Goal: Task Accomplishment & Management: Manage account settings

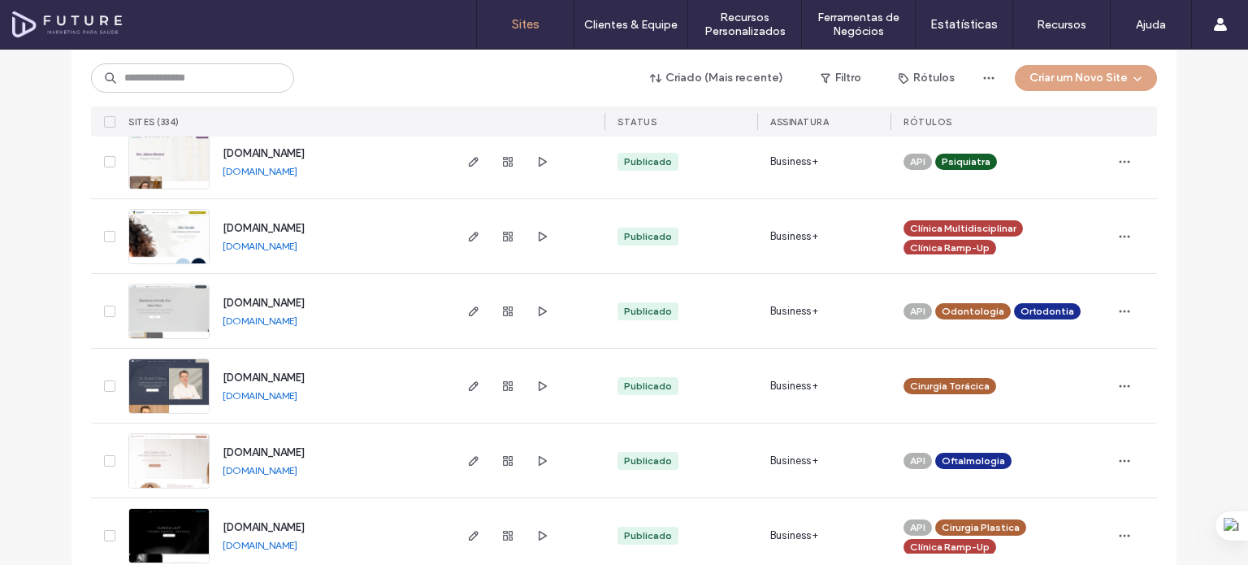
scroll to position [5175, 0]
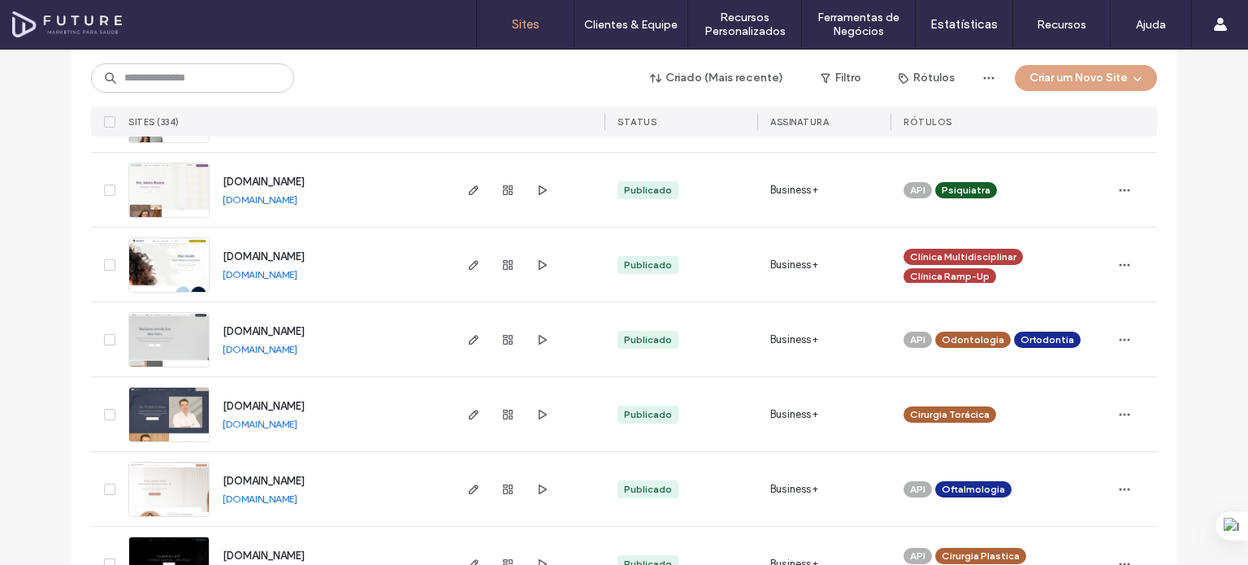
drag, startPoint x: 279, startPoint y: 256, endPoint x: 292, endPoint y: 266, distance: 15.6
drag, startPoint x: 292, startPoint y: 266, endPoint x: 2, endPoint y: 234, distance: 291.8
drag, startPoint x: 27, startPoint y: 241, endPoint x: 152, endPoint y: 314, distance: 144.9
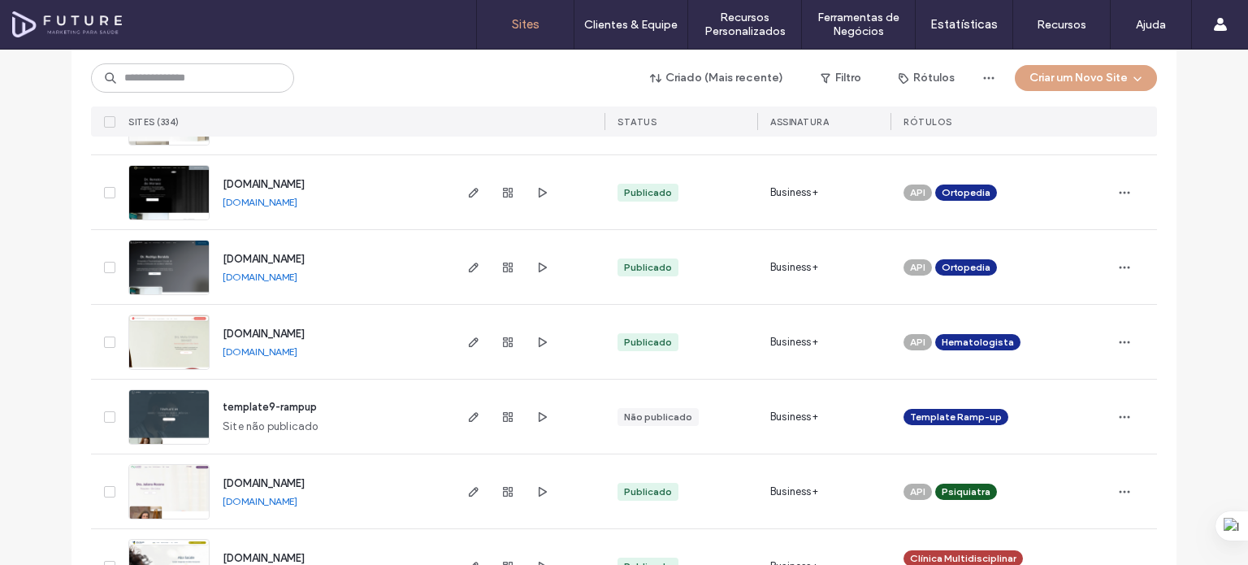
scroll to position [4850, 0]
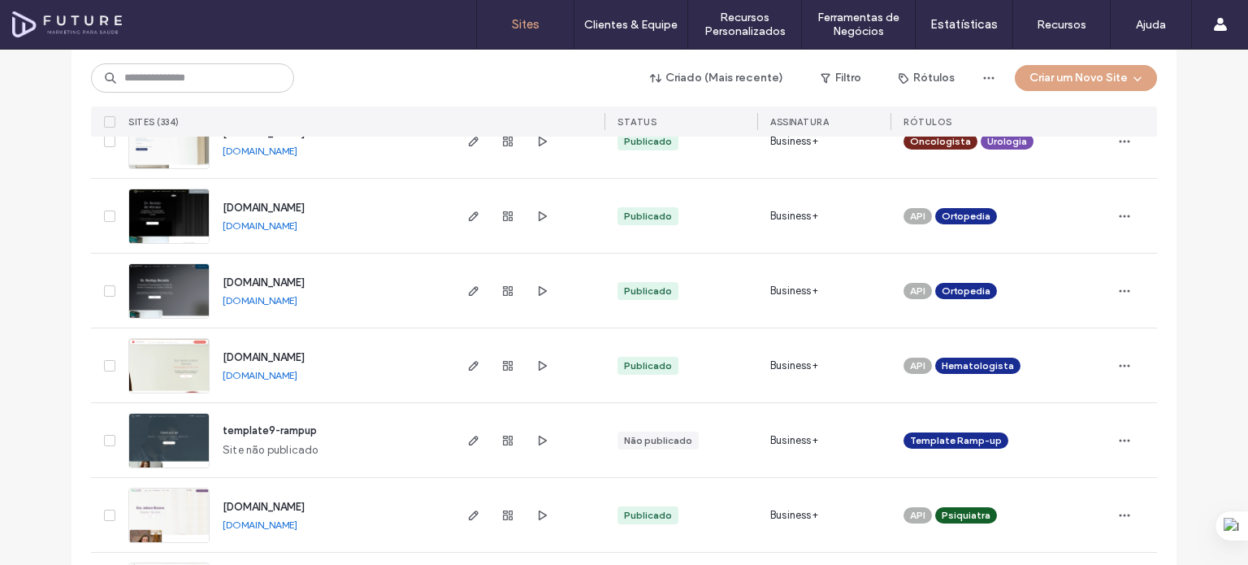
drag, startPoint x: 214, startPoint y: 330, endPoint x: 242, endPoint y: 324, distance: 29.0
drag, startPoint x: 242, startPoint y: 324, endPoint x: 26, endPoint y: 275, distance: 221.7
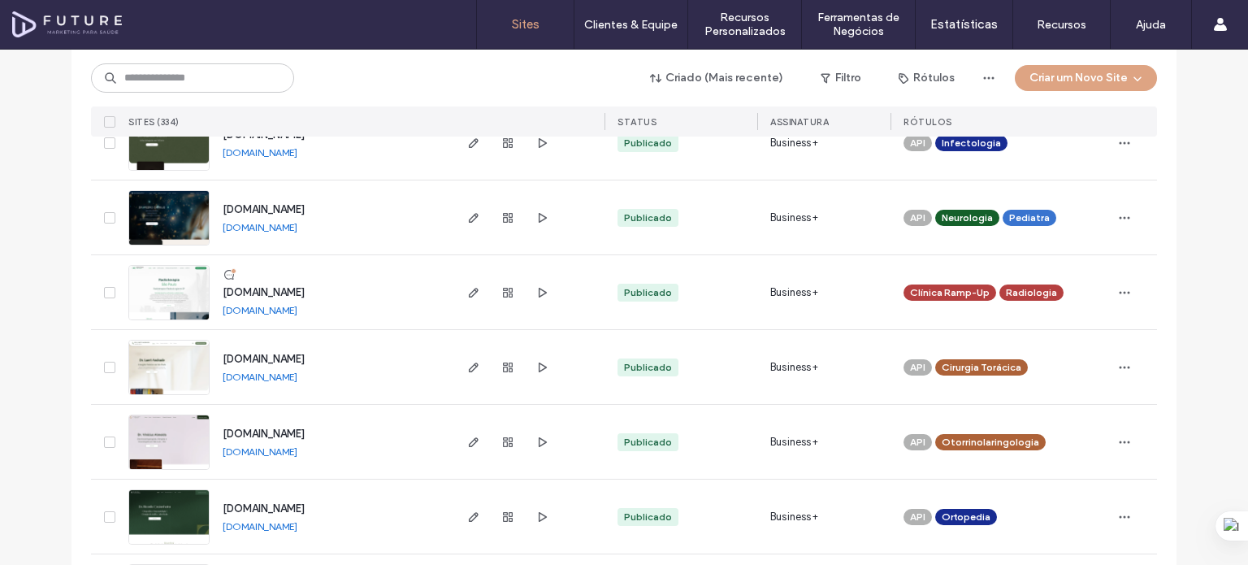
scroll to position [4363, 0]
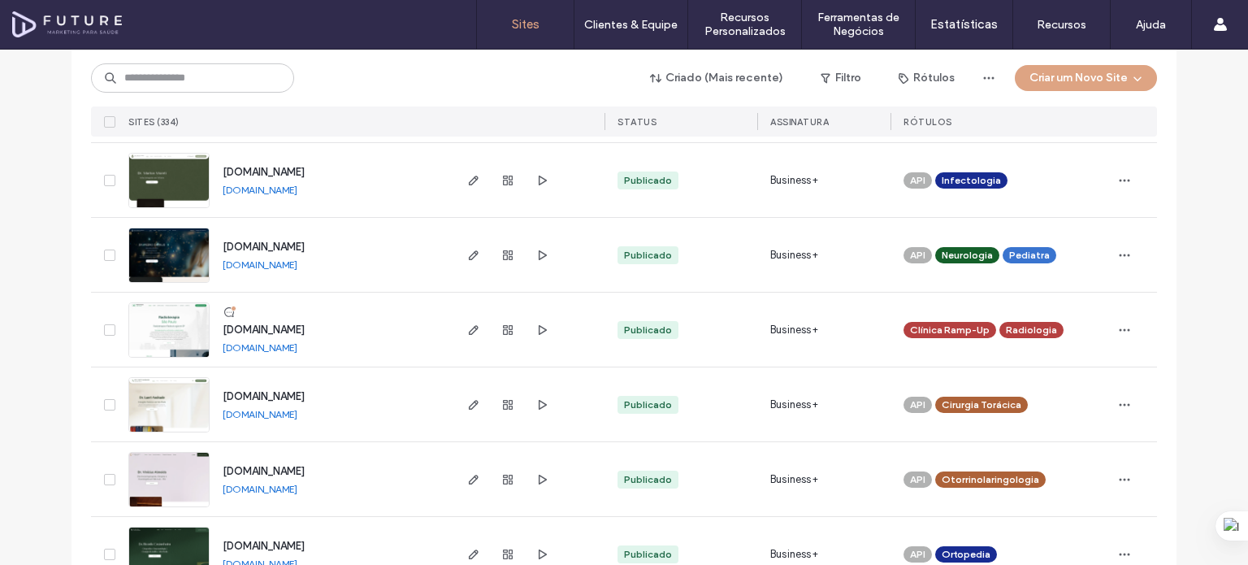
drag, startPoint x: 276, startPoint y: 475, endPoint x: 362, endPoint y: 253, distance: 237.9
click at [362, 253] on div "www.drpedrocarrijo.com.br www.drpedrocarrijo.com.br" at bounding box center [330, 255] width 241 height 74
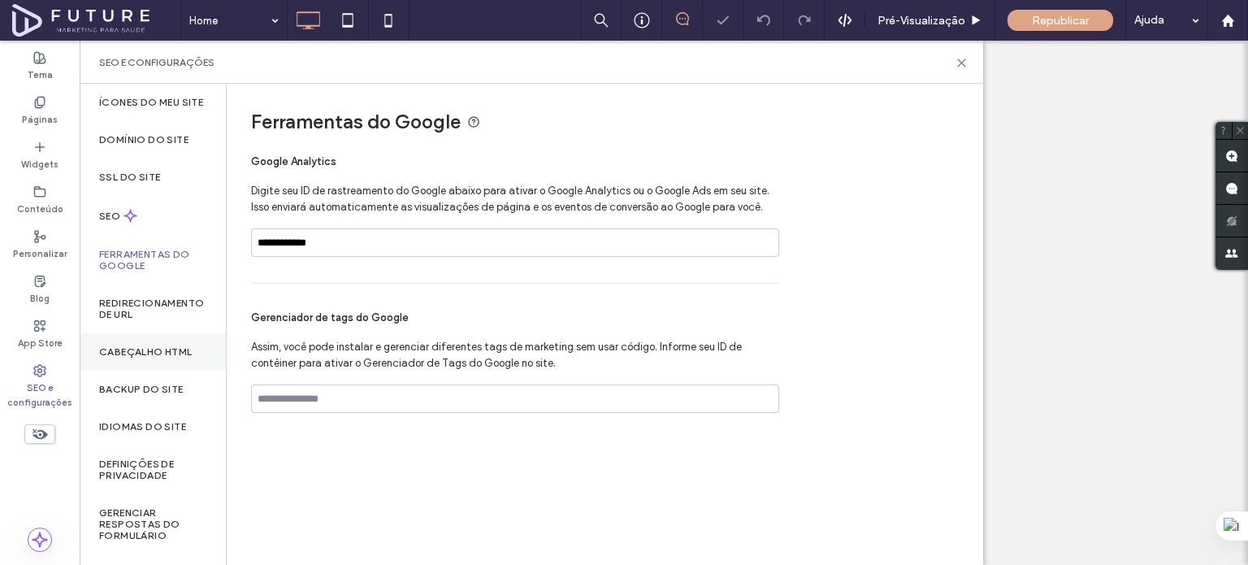
click at [149, 357] on label "Cabeçalho HTML" at bounding box center [145, 351] width 93 height 11
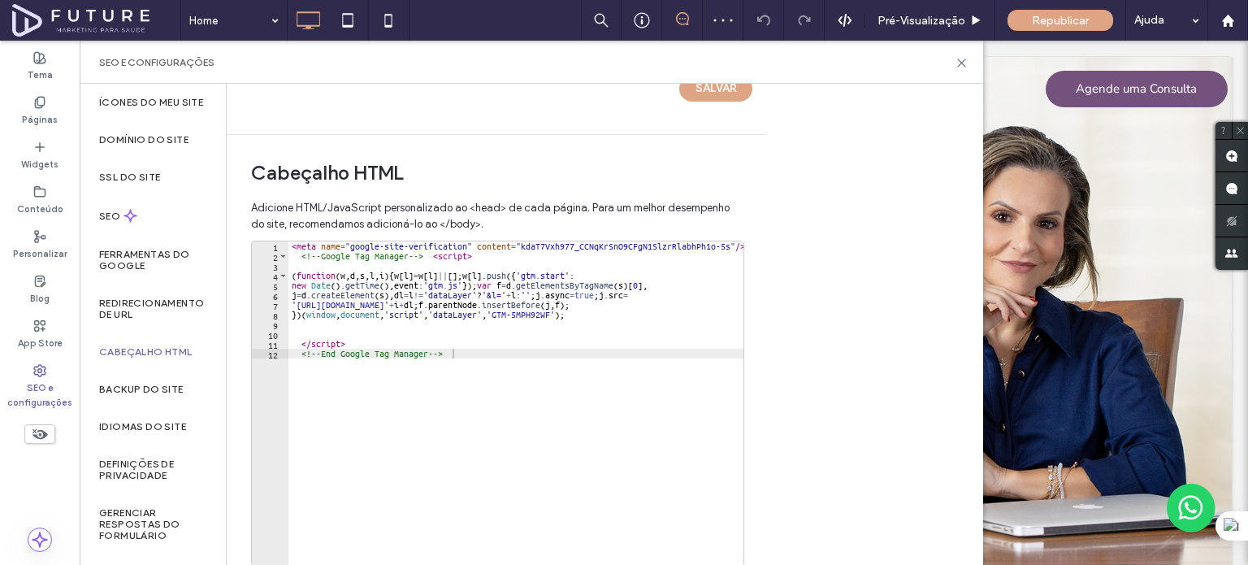
scroll to position [564, 0]
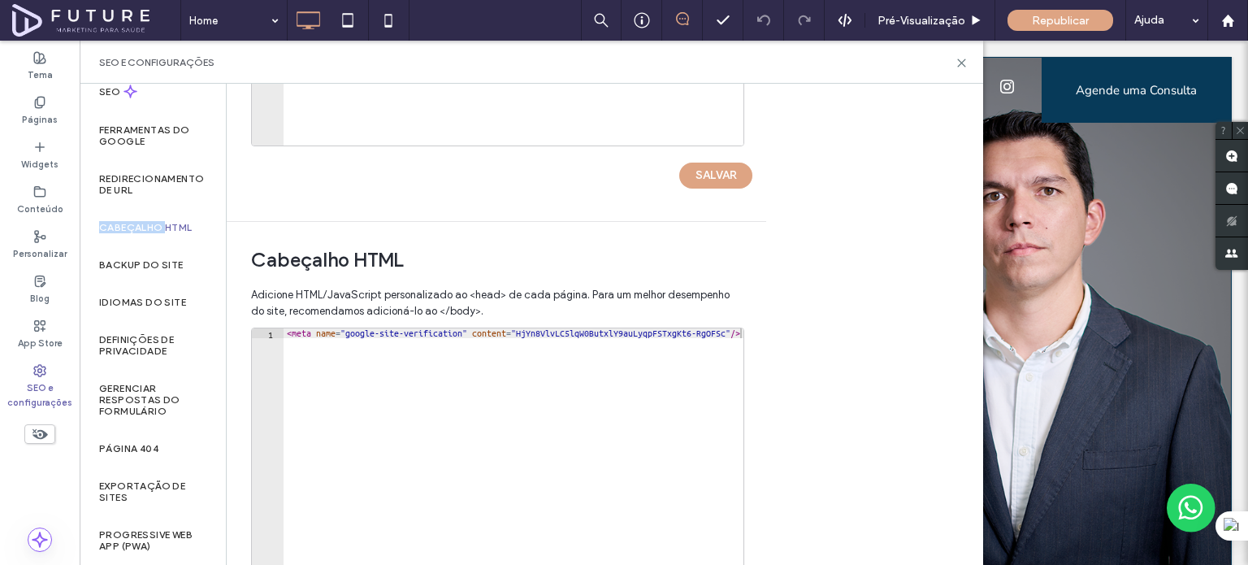
scroll to position [564, 0]
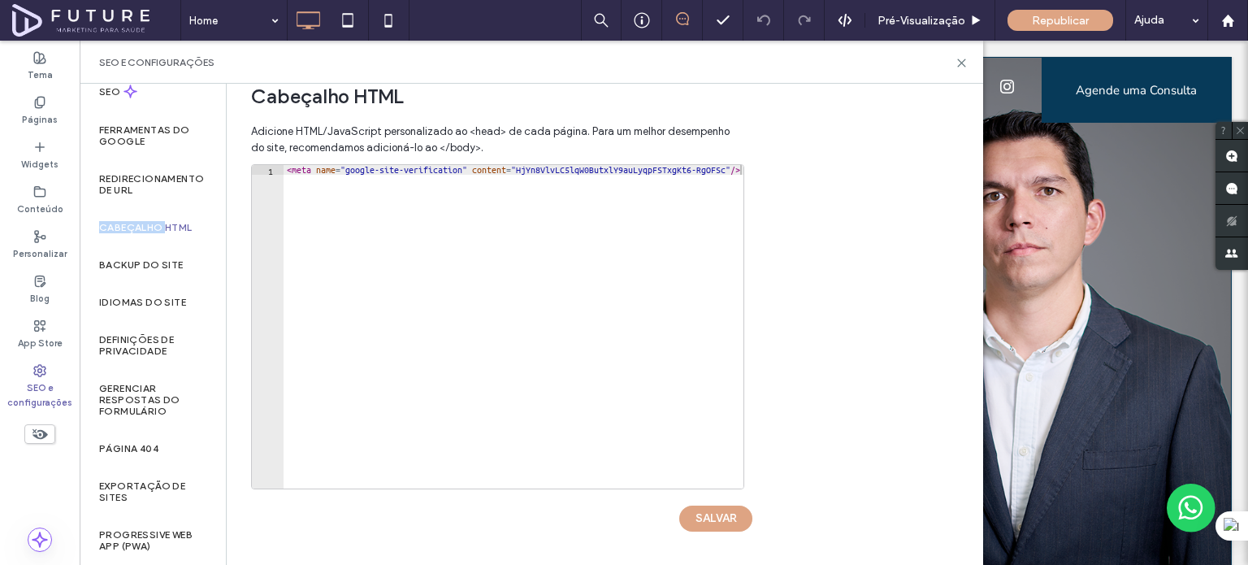
click at [136, 232] on label "Cabeçalho HTML" at bounding box center [145, 227] width 93 height 11
click at [114, 218] on div "Cabeçalho HTML" at bounding box center [153, 227] width 146 height 37
click at [146, 136] on label "Ferramentas do Google" at bounding box center [152, 135] width 107 height 23
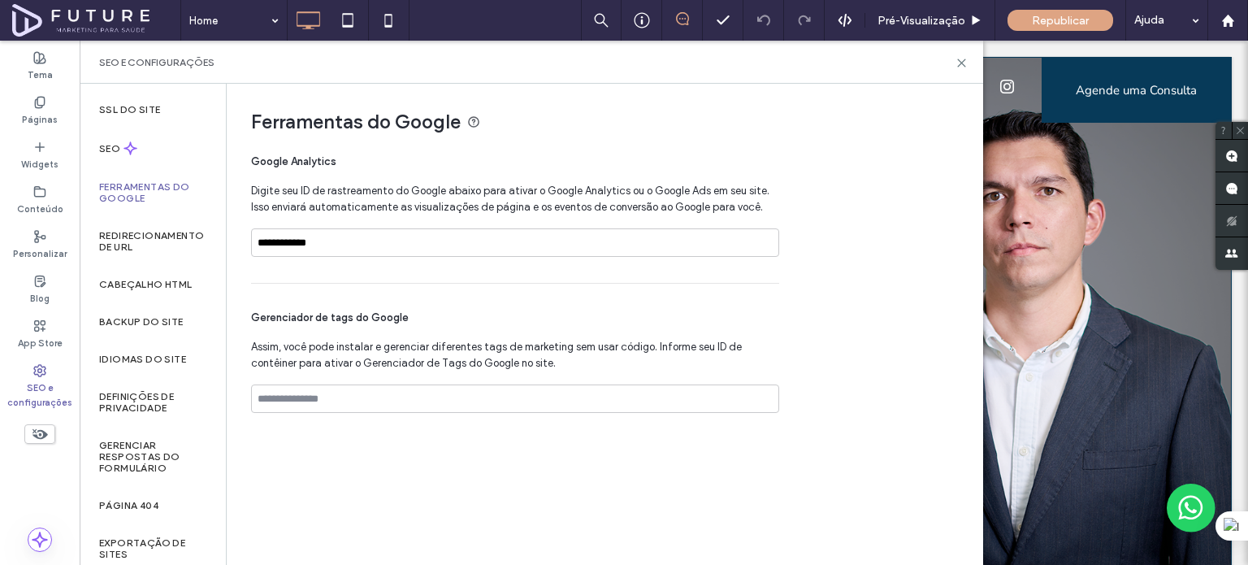
scroll to position [0, 0]
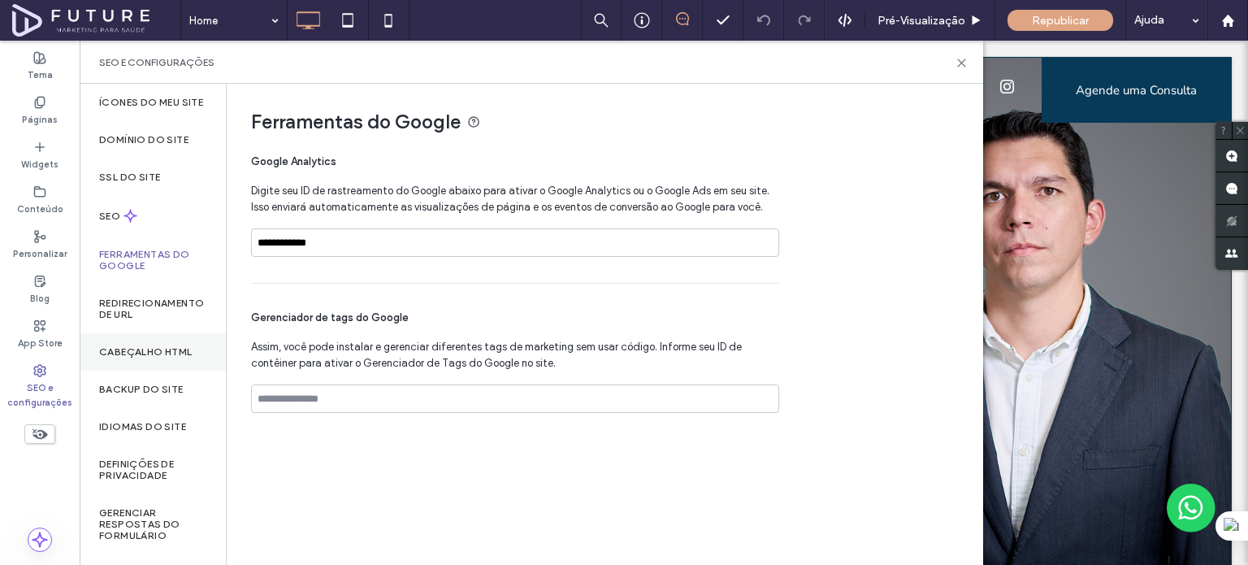
click at [141, 357] on label "Cabeçalho HTML" at bounding box center [145, 351] width 93 height 11
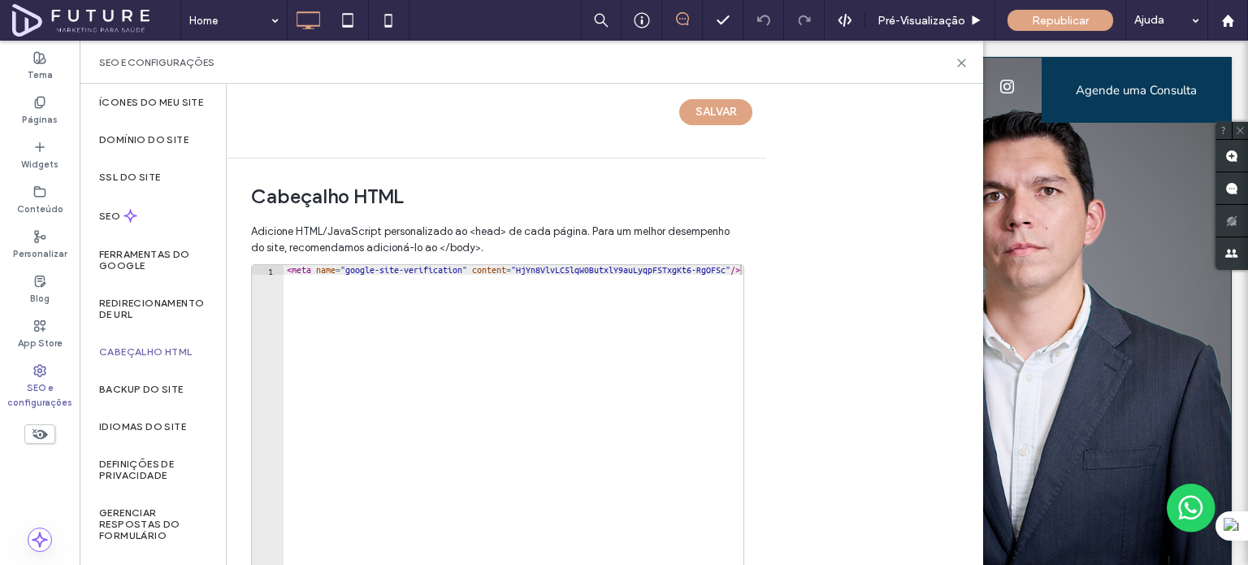
scroll to position [564, 0]
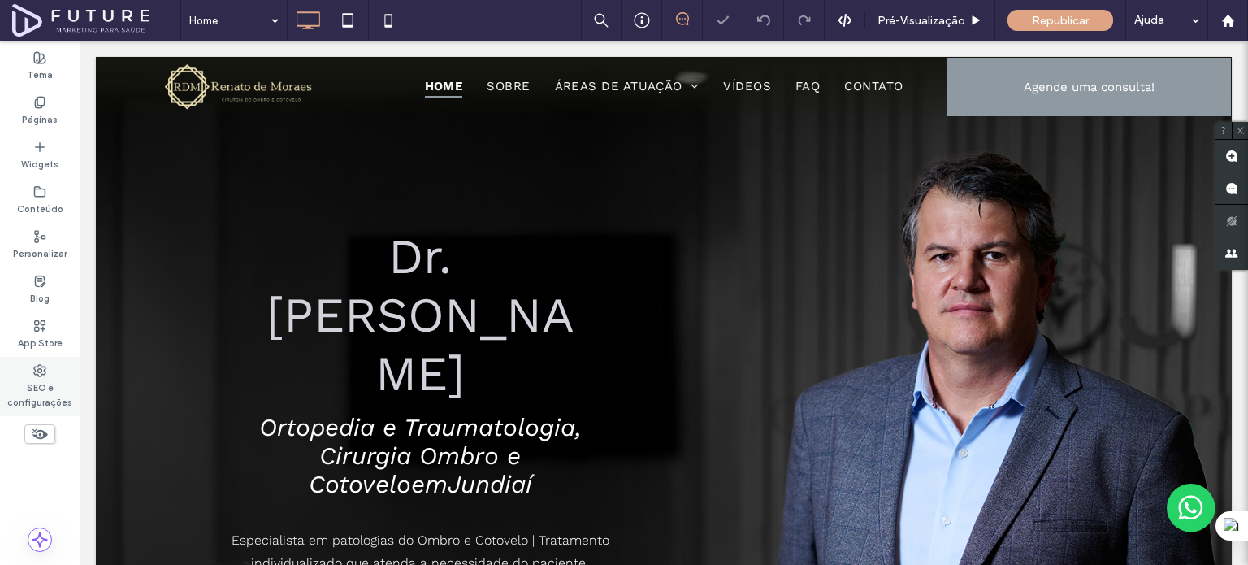
click at [59, 376] on div "SEO e configurações" at bounding box center [40, 386] width 80 height 59
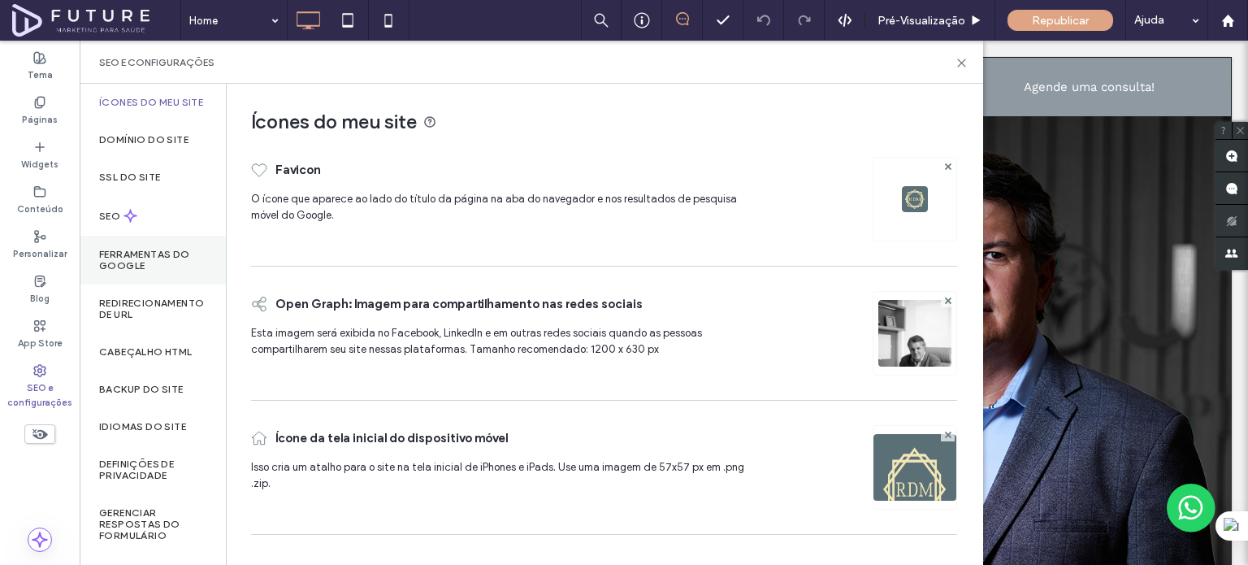
click at [93, 260] on div "Ferramentas do Google" at bounding box center [153, 260] width 146 height 49
click at [91, 260] on div "Ferramentas do Google" at bounding box center [153, 260] width 146 height 49
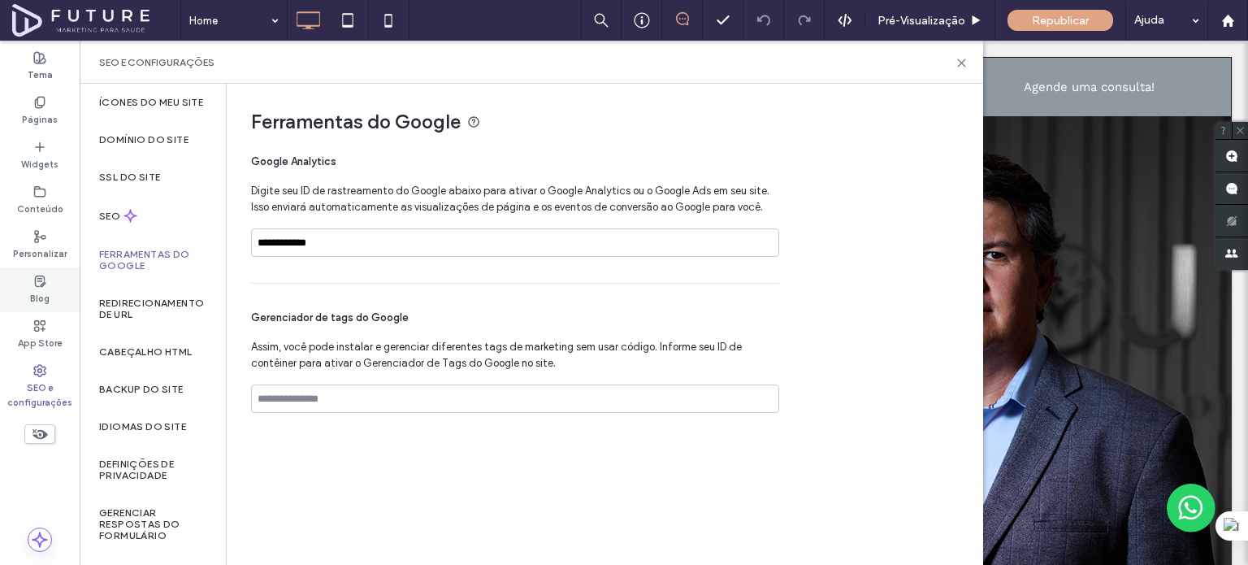
click at [50, 307] on div "Blog" at bounding box center [40, 289] width 80 height 45
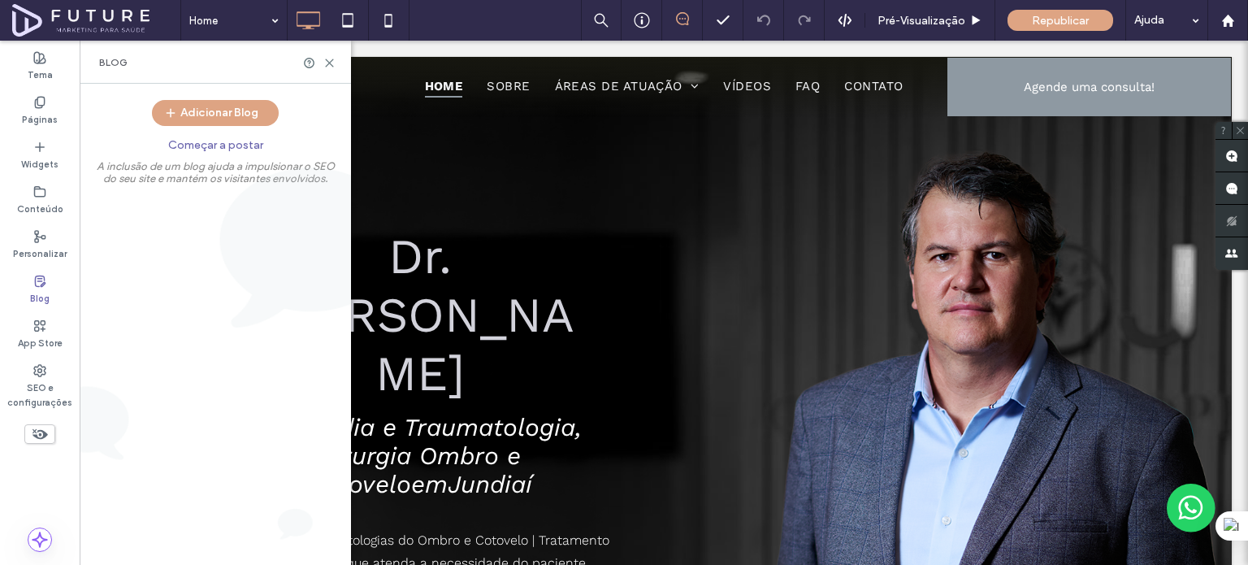
click at [45, 305] on label "Blog" at bounding box center [39, 297] width 19 height 18
click at [41, 334] on label "App Store" at bounding box center [40, 341] width 45 height 18
click at [40, 331] on div "App Store" at bounding box center [40, 334] width 80 height 45
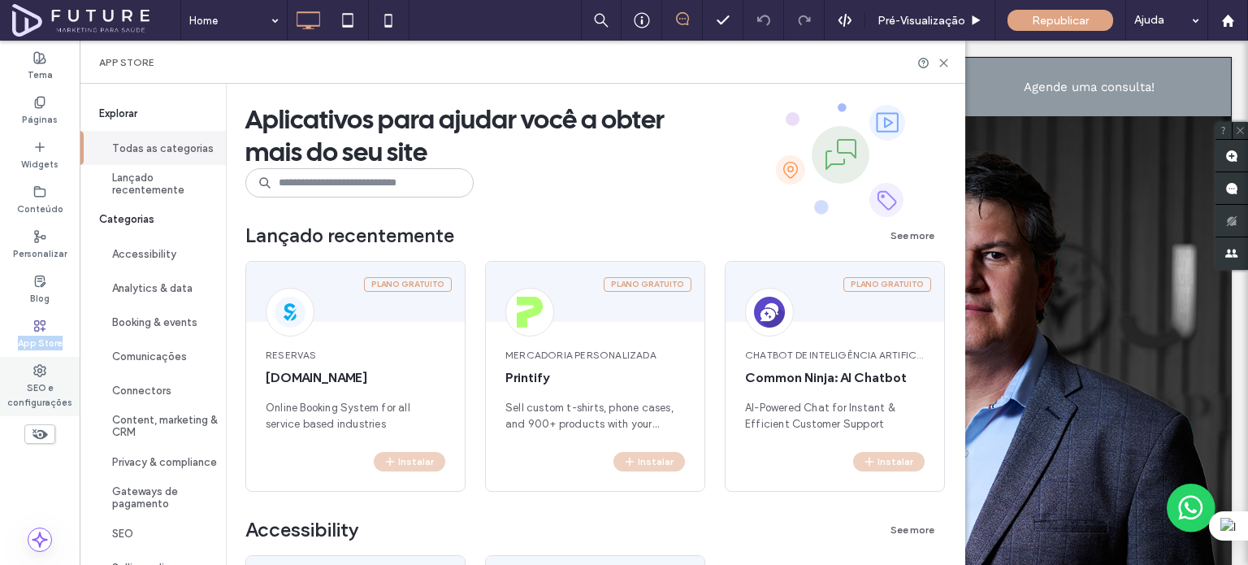
click at [45, 385] on label "SEO e configurações" at bounding box center [40, 393] width 80 height 32
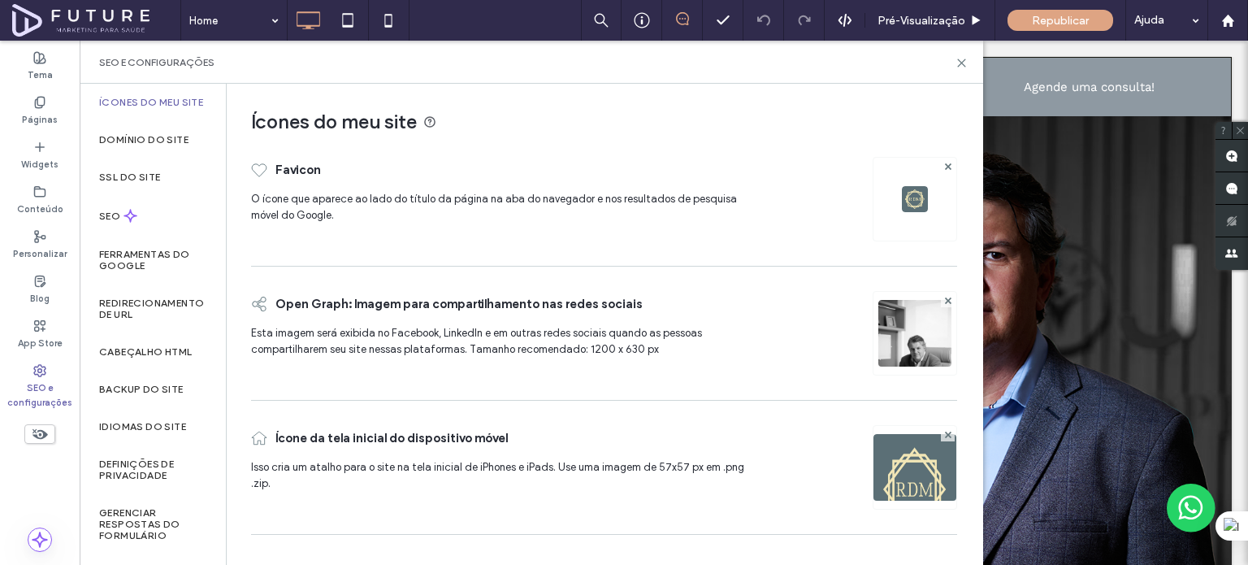
click at [97, 273] on div "Ferramentas do Google" at bounding box center [153, 260] width 146 height 49
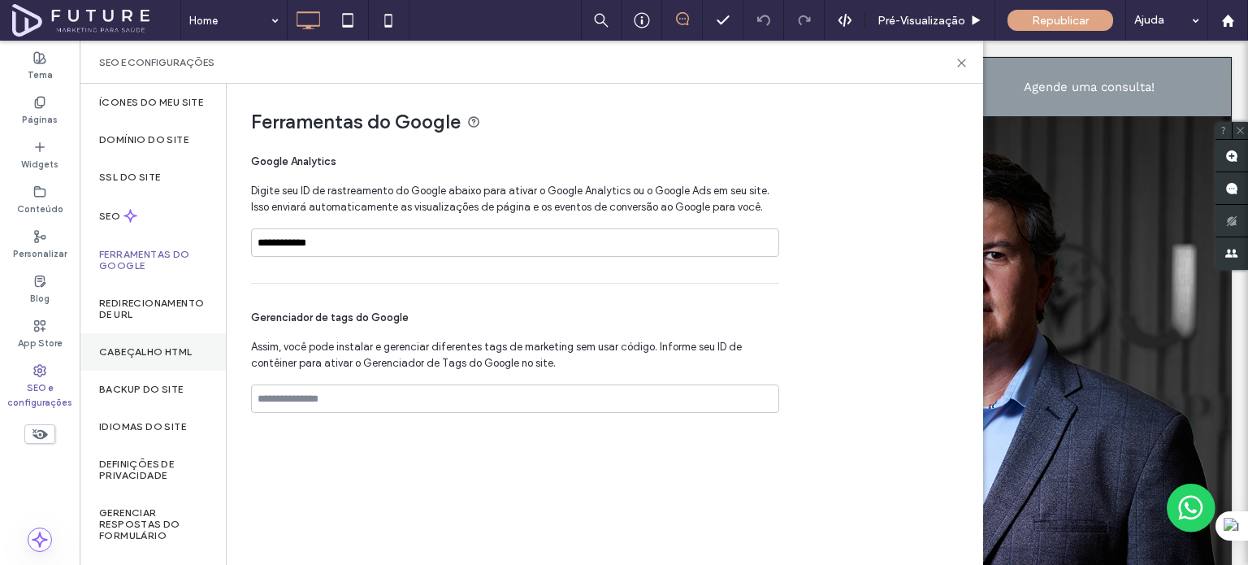
click at [141, 357] on label "Cabeçalho HTML" at bounding box center [145, 351] width 93 height 11
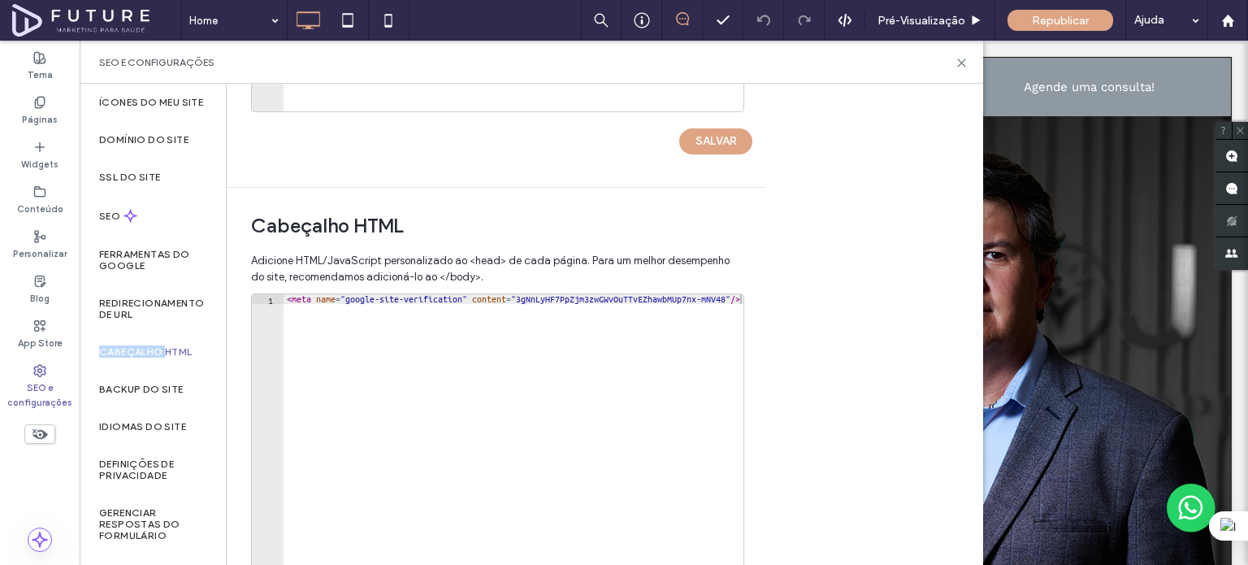
scroll to position [486, 0]
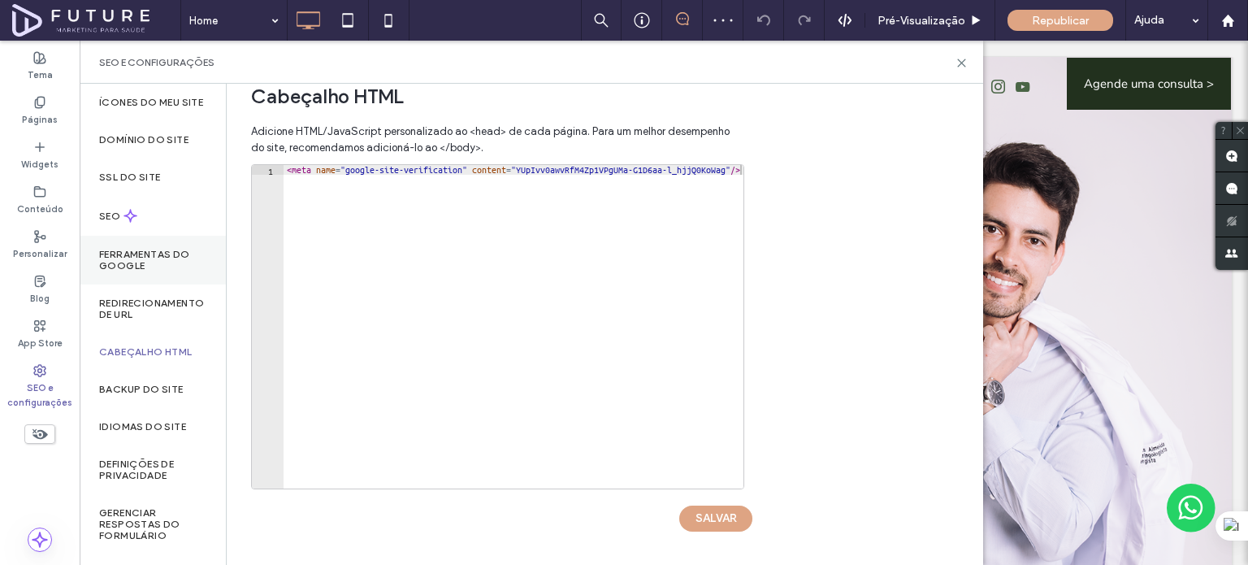
click at [188, 258] on div "Ferramentas do Google" at bounding box center [153, 260] width 146 height 49
